Goal: Task Accomplishment & Management: Use online tool/utility

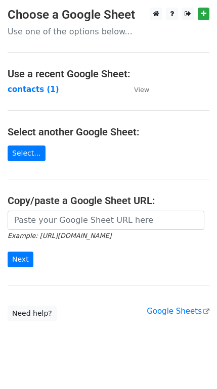
scroll to position [13, 0]
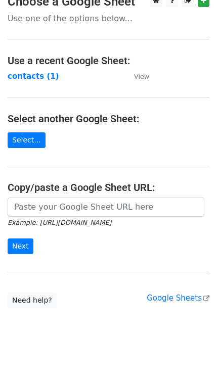
click at [26, 82] on main "Choose a Google Sheet Use one of the options below... Use a recent Google Sheet…" at bounding box center [108, 151] width 217 height 314
click at [33, 74] on strong "contacts (1)" at bounding box center [34, 76] width 52 height 9
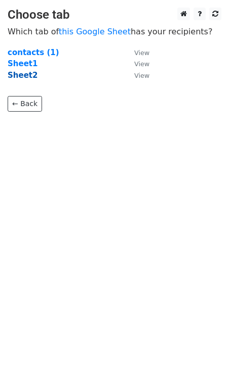
click at [24, 77] on strong "Sheet2" at bounding box center [23, 75] width 30 height 9
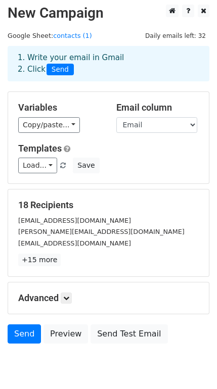
scroll to position [43, 0]
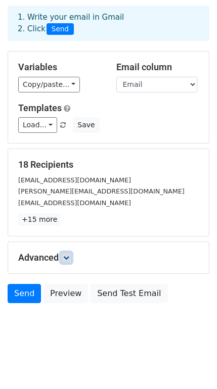
click at [65, 259] on icon at bounding box center [66, 258] width 6 height 6
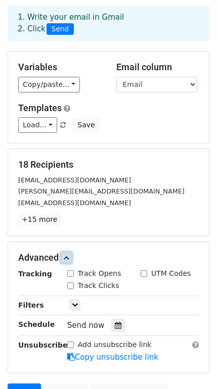
scroll to position [143, 0]
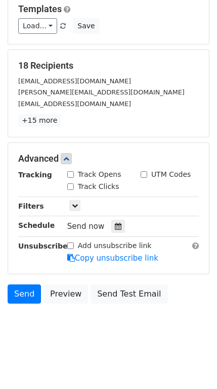
click at [72, 174] on input "Track Opens" at bounding box center [70, 174] width 7 height 7
checkbox input "true"
click at [69, 185] on input "Track Clicks" at bounding box center [70, 187] width 7 height 7
checkbox input "true"
click at [185, 297] on div "Send Preview Send Test Email" at bounding box center [108, 297] width 217 height 24
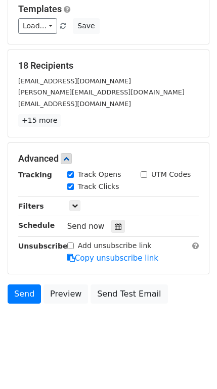
click at [103, 130] on div "18 Recipients [EMAIL_ADDRESS][DOMAIN_NAME] [DOMAIN_NAME][EMAIL_ADDRESS][DOMAIN_…" at bounding box center [108, 93] width 201 height 87
click at [69, 160] on icon at bounding box center [66, 159] width 6 height 6
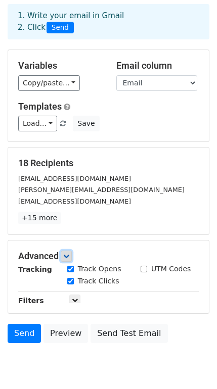
scroll to position [43, 0]
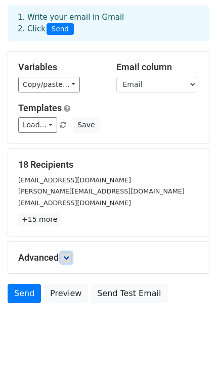
click at [72, 258] on link at bounding box center [66, 257] width 11 height 11
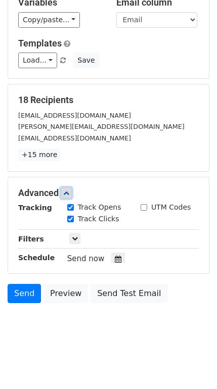
scroll to position [143, 0]
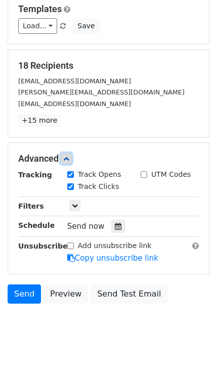
click at [69, 161] on icon at bounding box center [66, 159] width 6 height 6
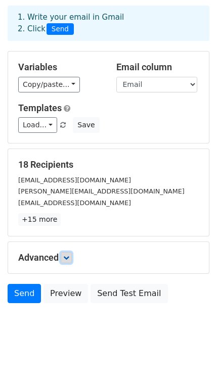
scroll to position [43, 0]
